Goal: Check status: Check status

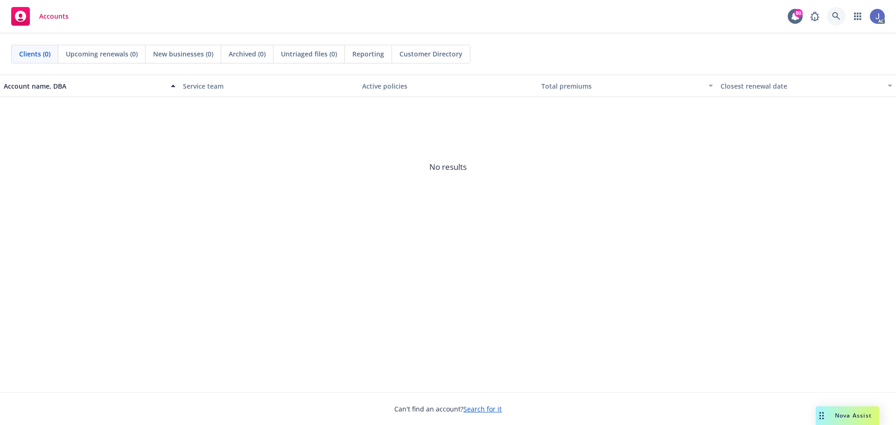
click at [835, 15] on icon at bounding box center [836, 16] width 8 height 8
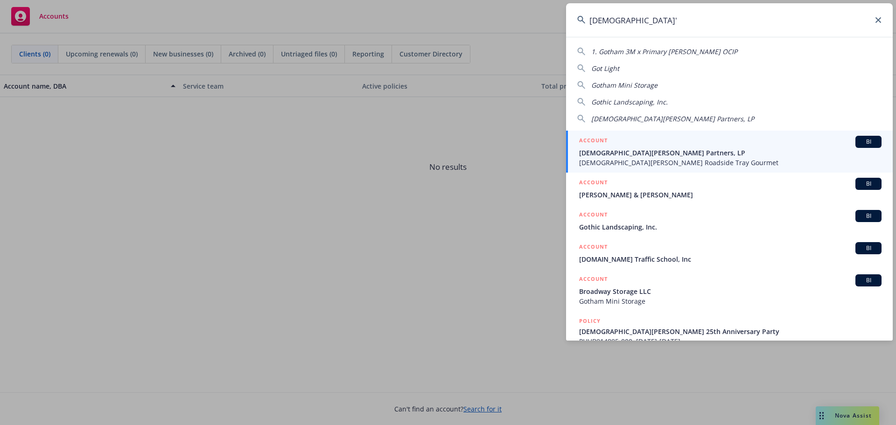
type input "gott's"
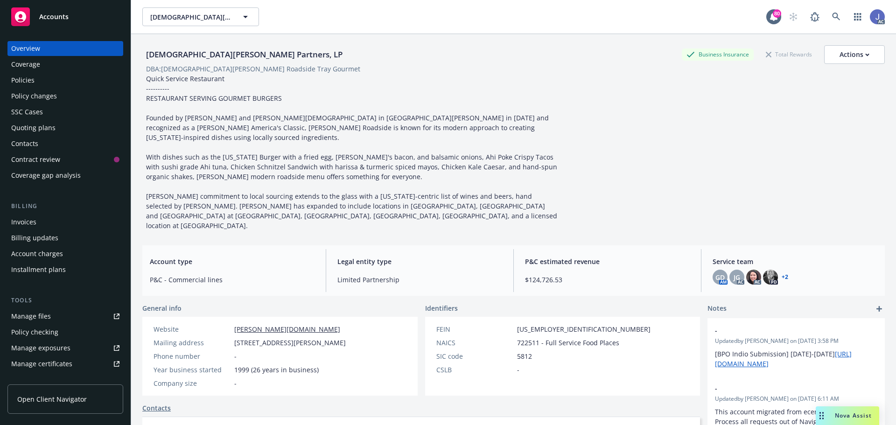
click at [21, 76] on div "Policies" at bounding box center [22, 80] width 23 height 15
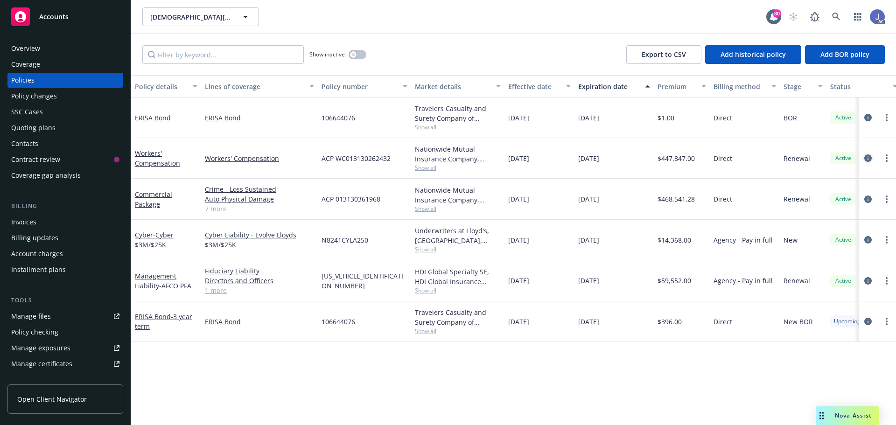
click at [868, 158] on icon "circleInformation" at bounding box center [867, 157] width 7 height 7
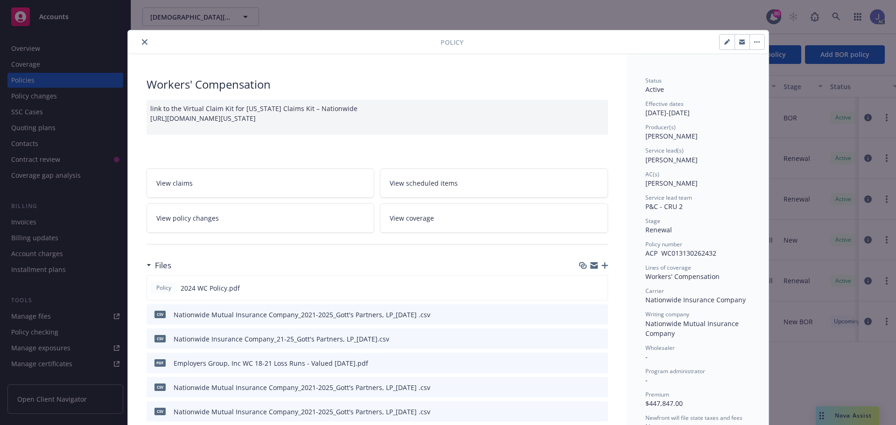
click at [171, 184] on span "View claims" at bounding box center [174, 183] width 36 height 10
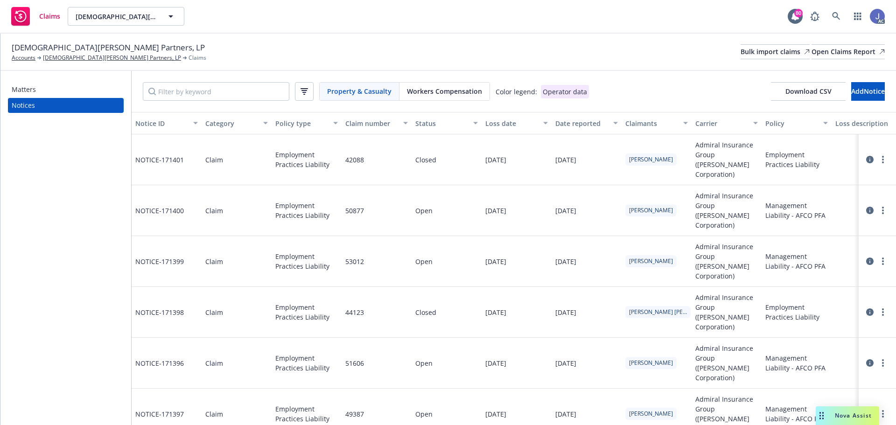
click at [451, 94] on span "Workers Compensation" at bounding box center [444, 91] width 75 height 10
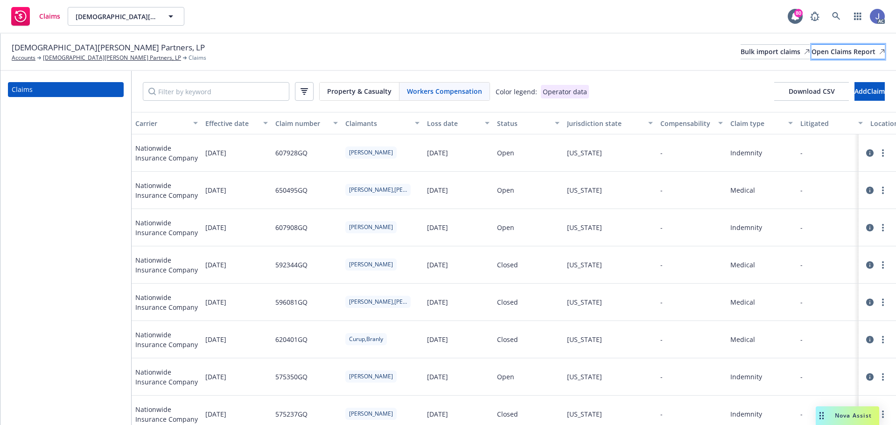
click at [837, 49] on div "Open Claims Report" at bounding box center [847, 52] width 73 height 14
